Goal: Information Seeking & Learning: Understand process/instructions

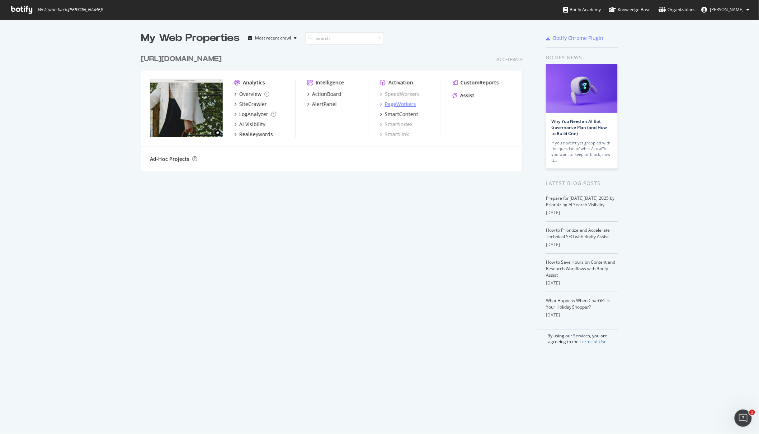
click at [394, 103] on div "PageWorkers" at bounding box center [400, 103] width 31 height 7
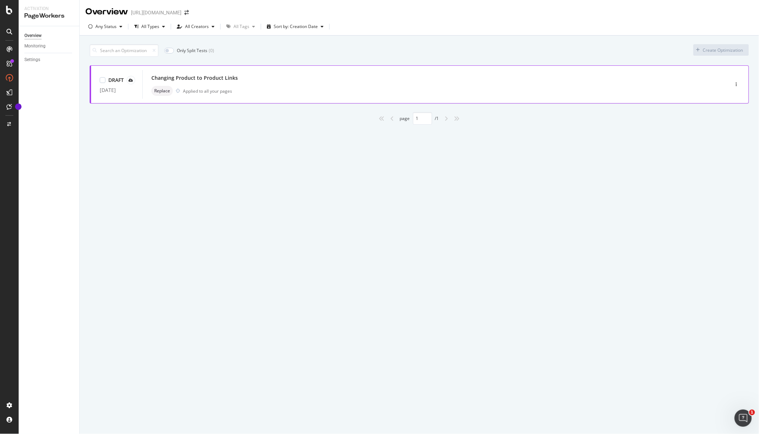
click at [198, 73] on div "Changing Product to Product Links" at bounding box center [425, 78] width 548 height 10
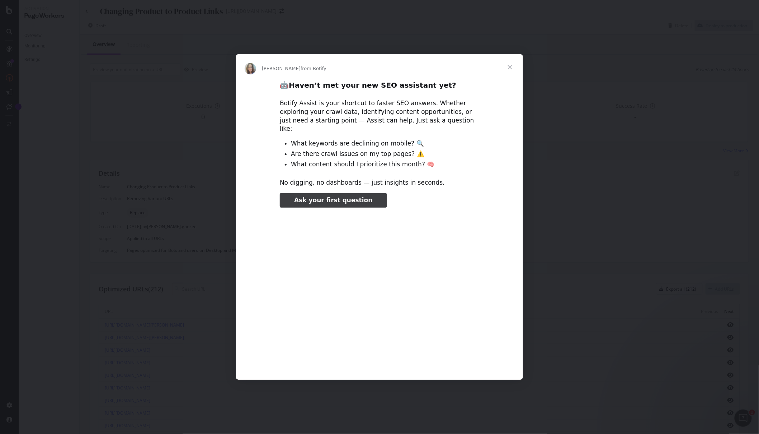
type input "504594"
click at [512, 71] on span "Close" at bounding box center [510, 67] width 26 height 26
